Goal: Task Accomplishment & Management: Use online tool/utility

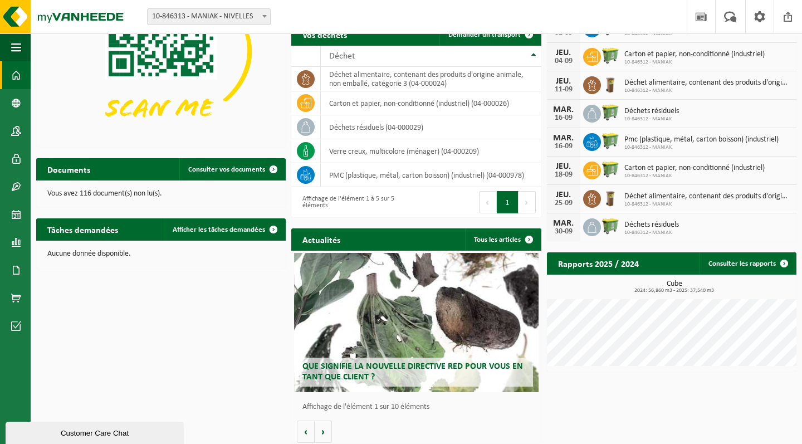
scroll to position [133, 0]
click at [238, 233] on link "Afficher les tâches demandées" at bounding box center [224, 229] width 121 height 22
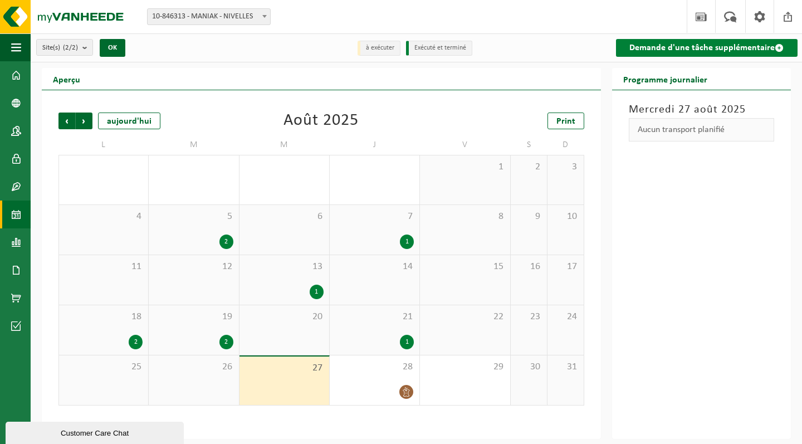
click at [679, 50] on link "Demande d'une tâche supplémentaire" at bounding box center [707, 48] width 182 height 18
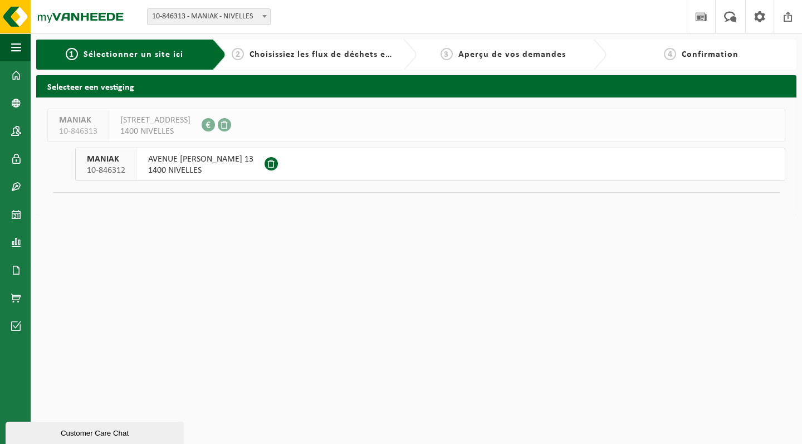
click at [175, 159] on span "AVENUE JEAN MONNET 13" at bounding box center [200, 159] width 105 height 11
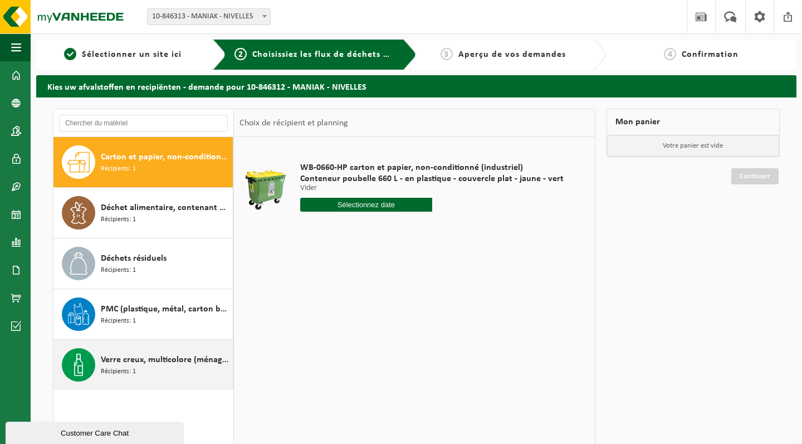
click at [164, 364] on span "Verre creux, multicolore (ménager)" at bounding box center [165, 359] width 129 height 13
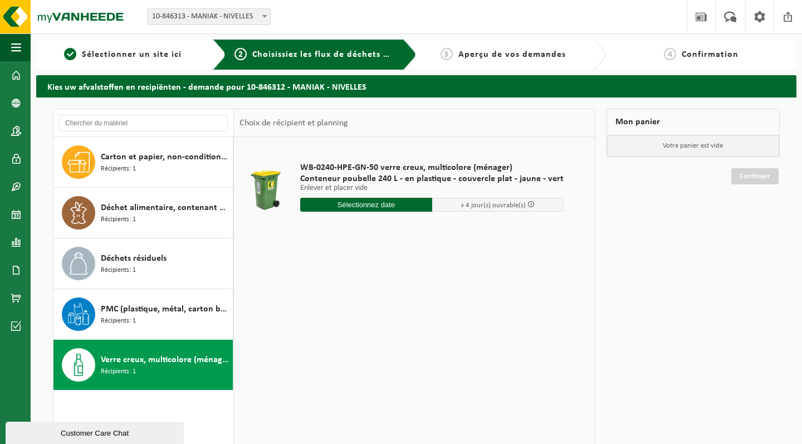
click at [364, 202] on input "text" at bounding box center [366, 205] width 132 height 14
click at [426, 228] on icon at bounding box center [426, 231] width 3 height 6
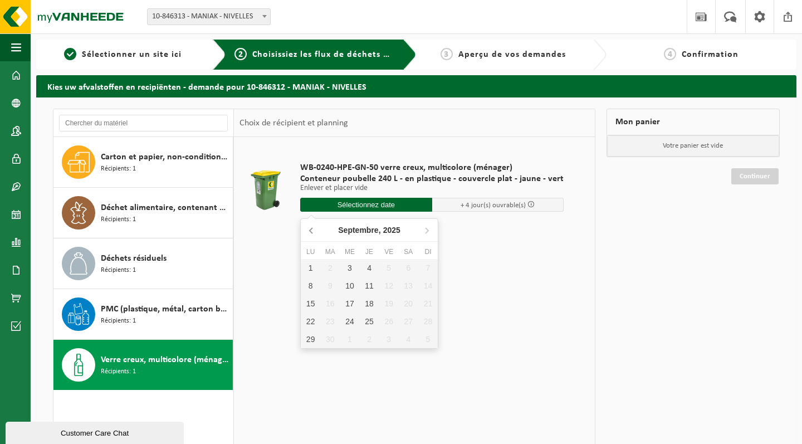
click at [316, 227] on icon at bounding box center [312, 230] width 18 height 18
click at [429, 226] on icon at bounding box center [427, 230] width 18 height 18
click at [307, 265] on div "1" at bounding box center [310, 268] width 19 height 18
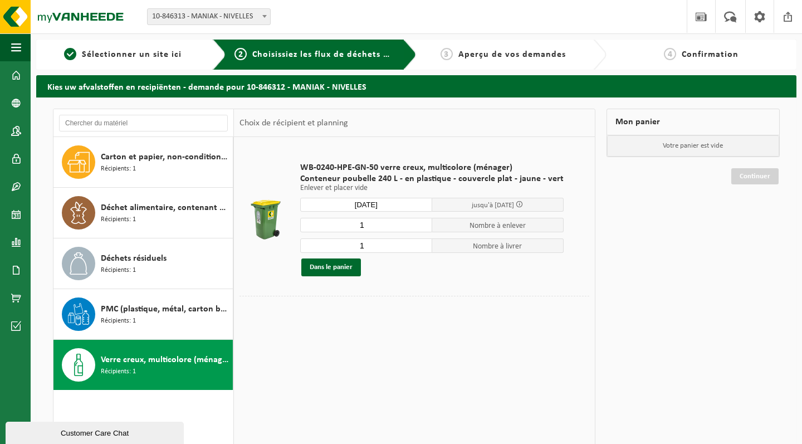
type input "à partir de 2025-09-01"
click at [334, 266] on button "Dans le panier" at bounding box center [331, 267] width 60 height 18
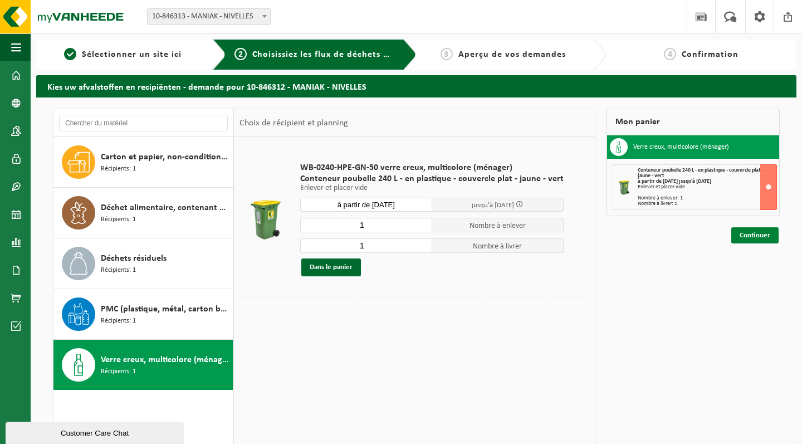
click at [747, 229] on link "Continuer" at bounding box center [754, 235] width 47 height 16
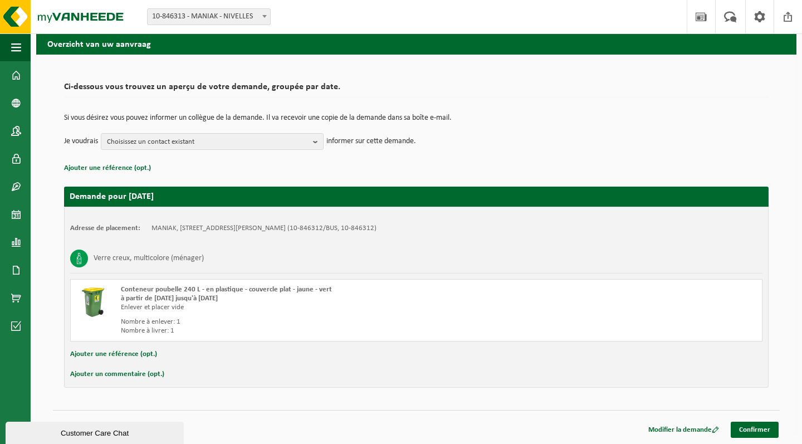
scroll to position [43, 0]
click at [758, 431] on link "Confirmer" at bounding box center [755, 430] width 48 height 16
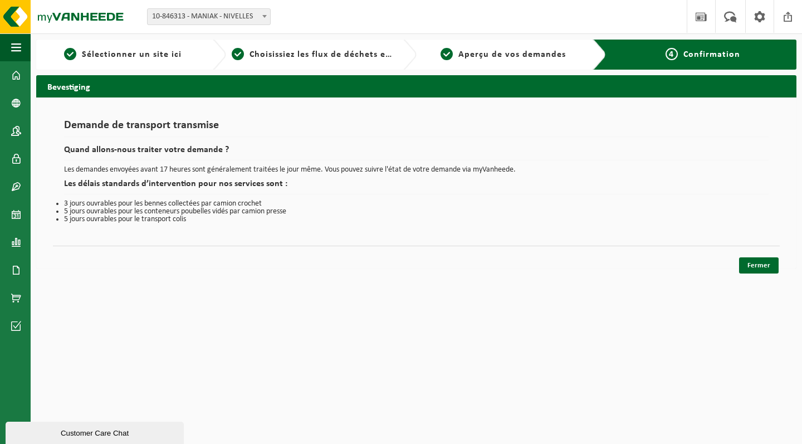
click at [684, 56] on span "Confirmation" at bounding box center [711, 54] width 57 height 9
click at [763, 270] on link "Fermer" at bounding box center [759, 265] width 40 height 16
